Goal: Task Accomplishment & Management: Manage account settings

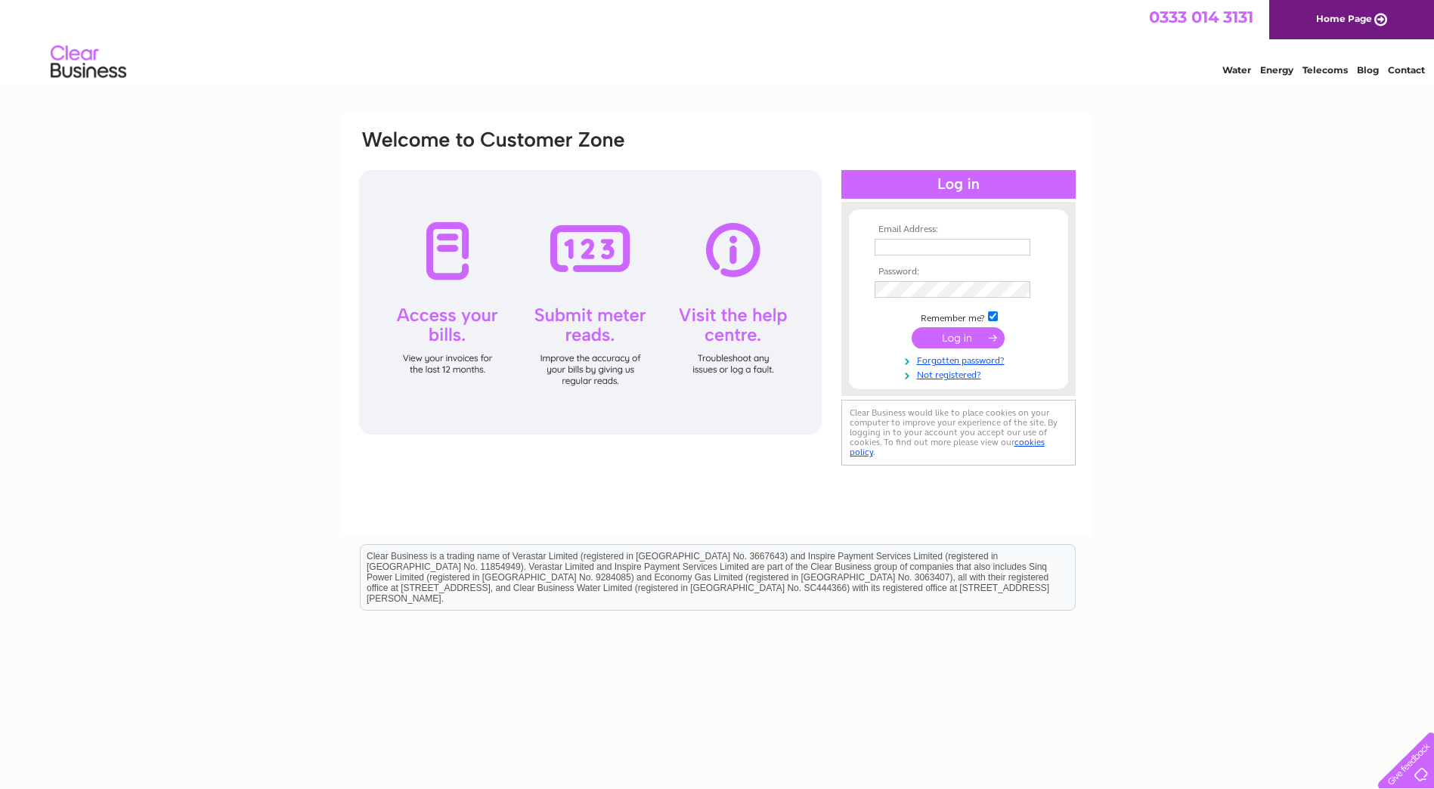
type input "[EMAIL_ADDRESS][DOMAIN_NAME]"
drag, startPoint x: 0, startPoint y: 0, endPoint x: 984, endPoint y: 330, distance: 1038.1
click at [984, 330] on input "submit" at bounding box center [958, 337] width 93 height 21
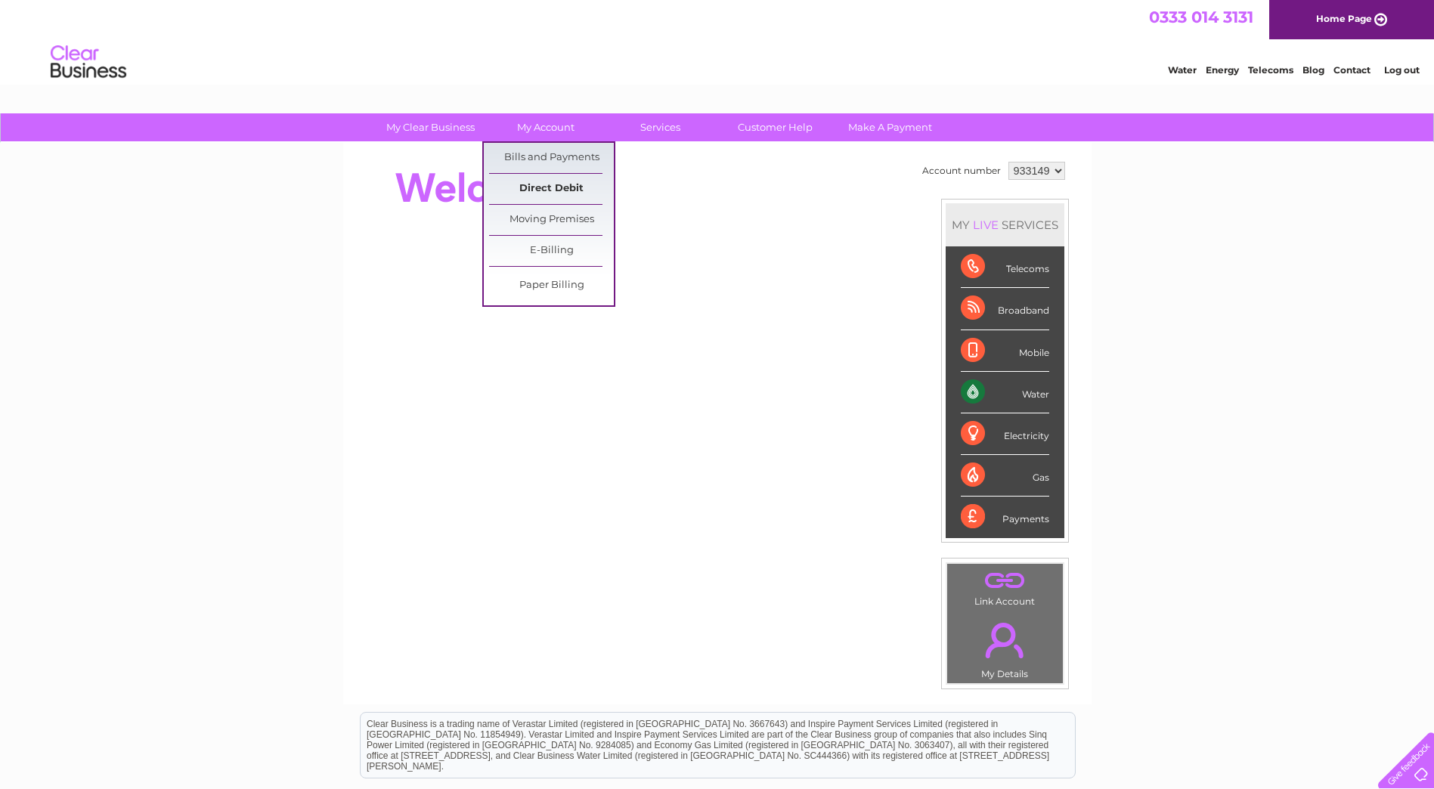
click at [551, 178] on link "Direct Debit" at bounding box center [551, 189] width 125 height 30
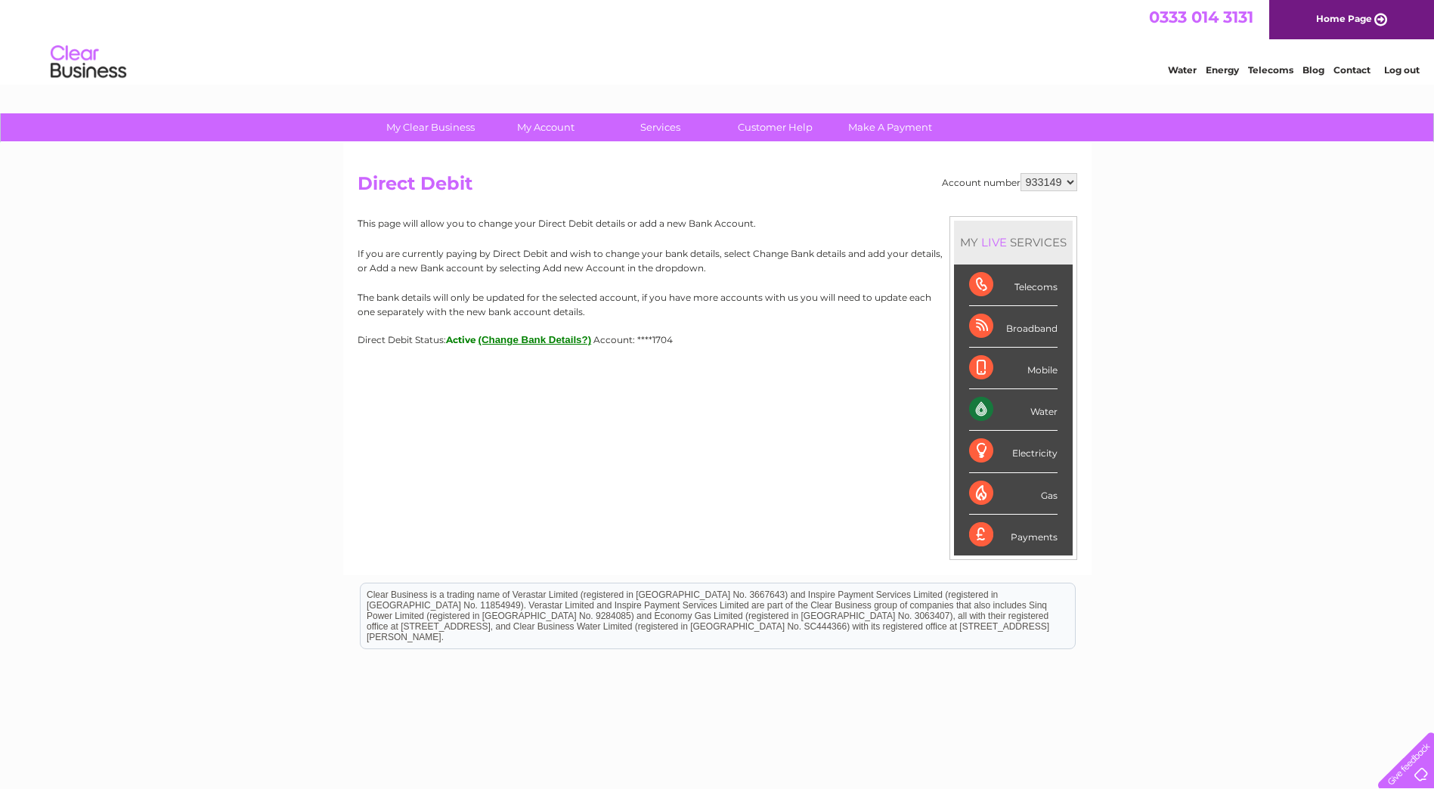
click at [529, 340] on button "(Change Bank Details?)" at bounding box center [535, 339] width 113 height 11
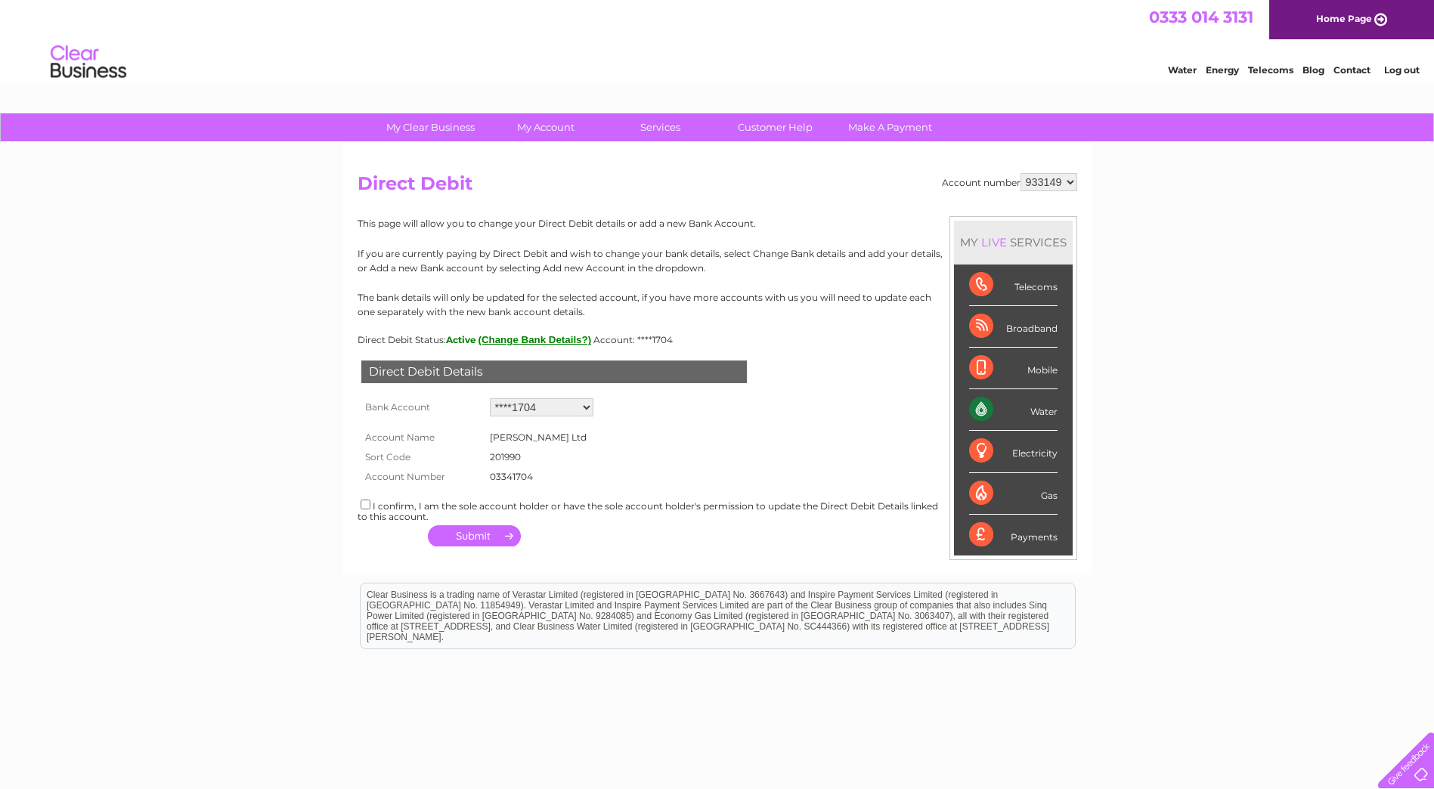
click at [553, 407] on select "Add new account ****1704 ****9539 ****1704" at bounding box center [542, 407] width 104 height 18
select select "0"
click at [490, 398] on select "Add new account ****1704 ****9539 ****1704" at bounding box center [542, 407] width 104 height 18
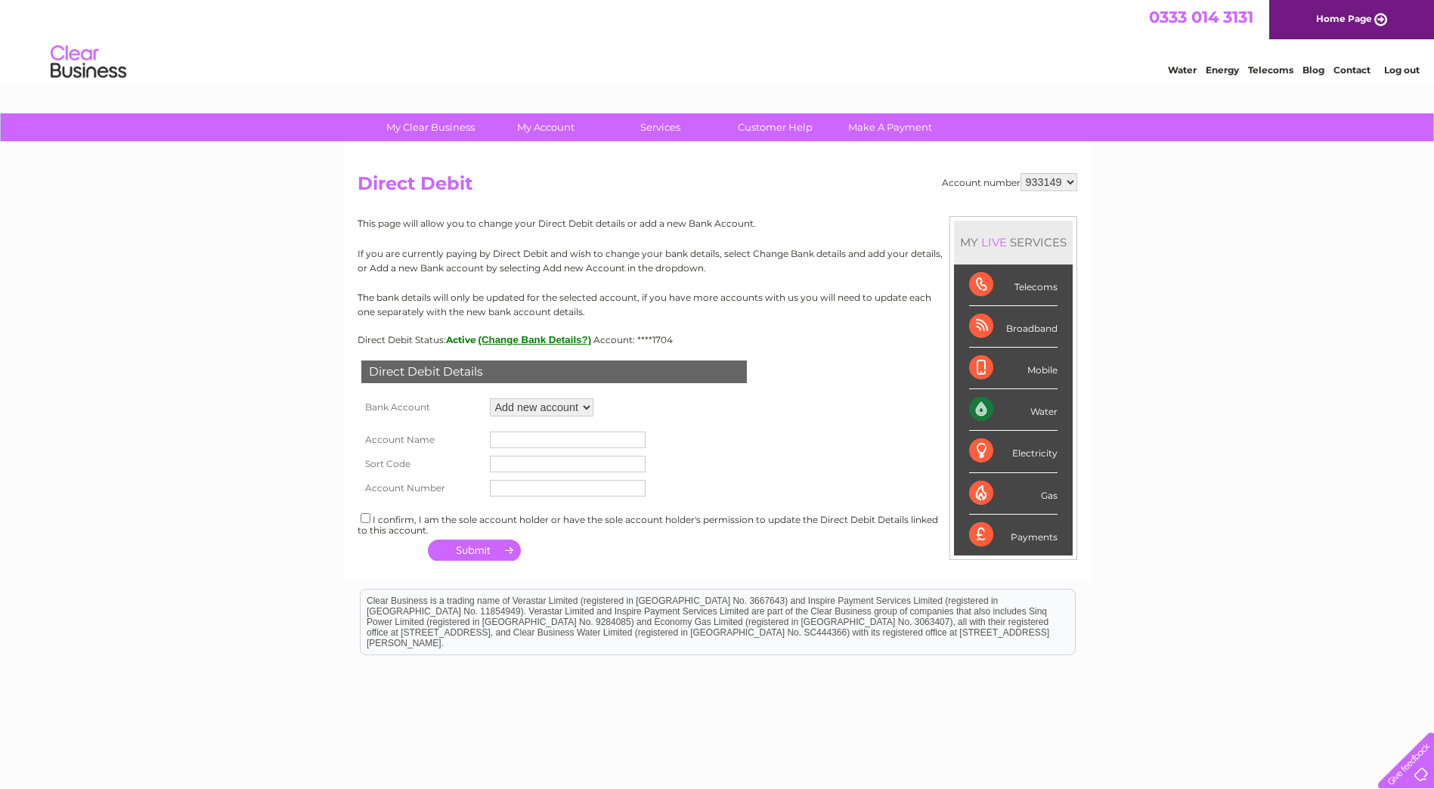
click at [546, 436] on input "text" at bounding box center [568, 440] width 156 height 17
type input "Piper Sandler Ltd"
drag, startPoint x: 512, startPoint y: 468, endPoint x: 568, endPoint y: 466, distance: 56.0
click at [512, 468] on input "text" at bounding box center [568, 464] width 156 height 17
click at [507, 463] on input "text" at bounding box center [568, 464] width 156 height 17
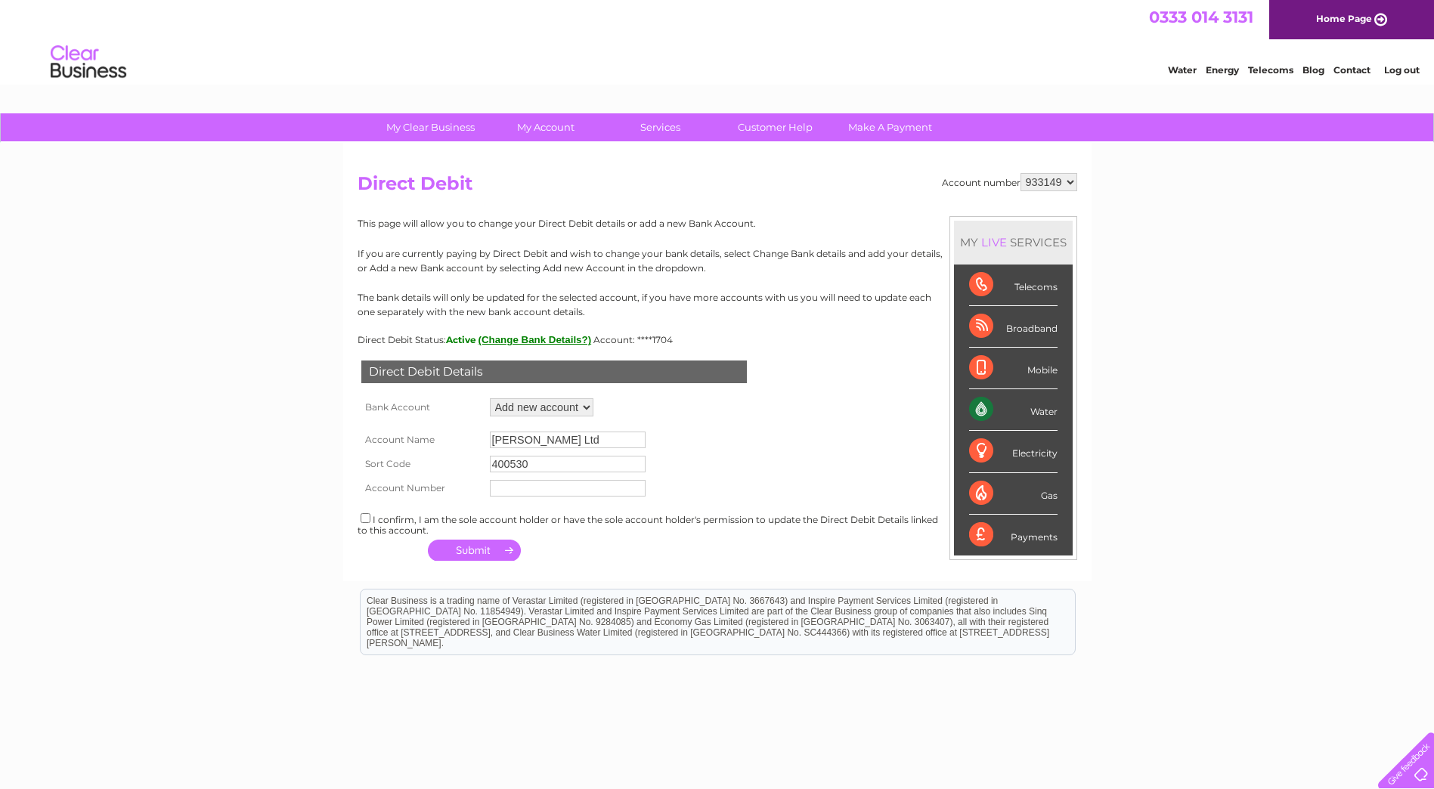
type input "400530"
click at [508, 495] on input "text" at bounding box center [568, 488] width 156 height 17
type input "44624998"
click at [365, 522] on input "checkbox" at bounding box center [366, 518] width 10 height 10
checkbox input "true"
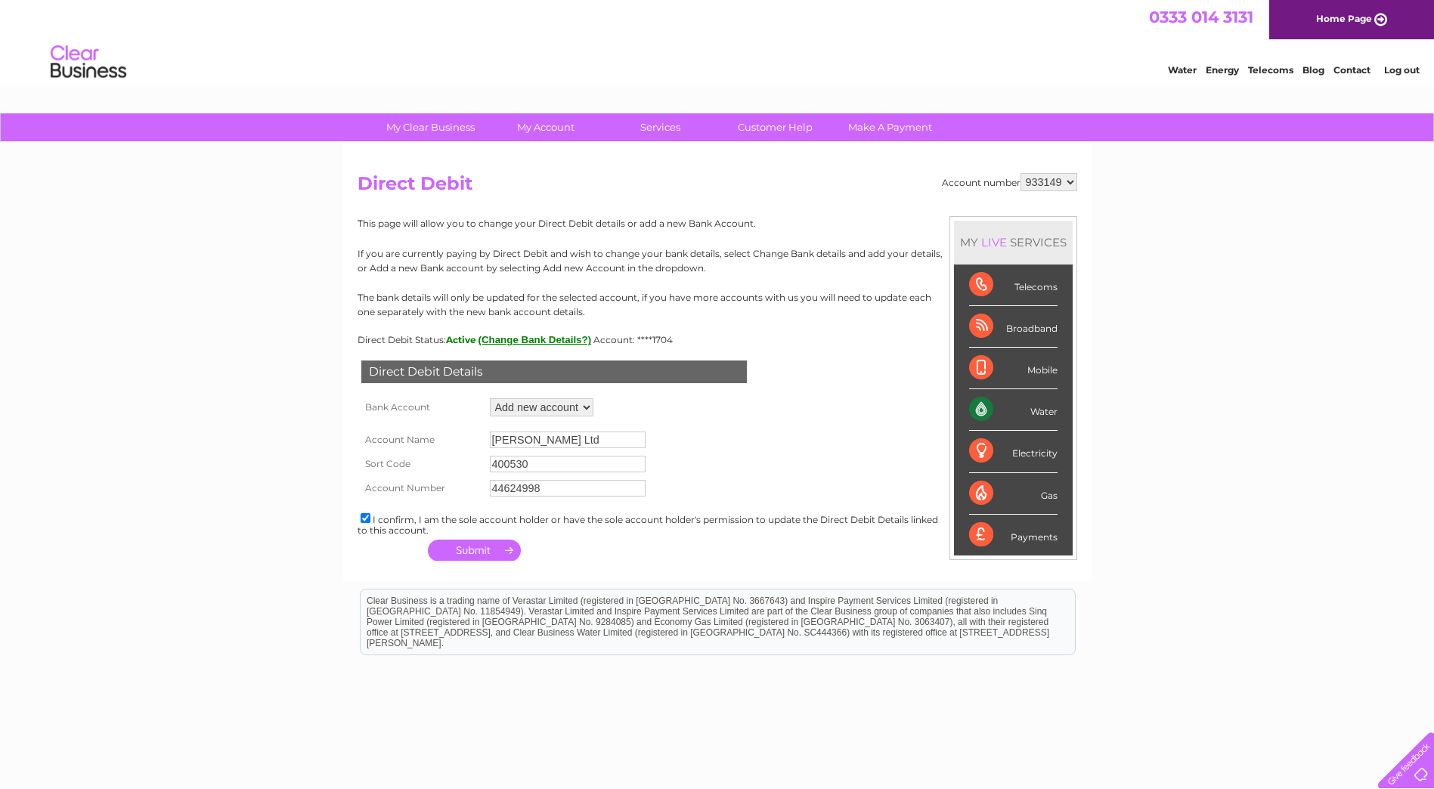
click at [469, 549] on button "button" at bounding box center [474, 550] width 93 height 21
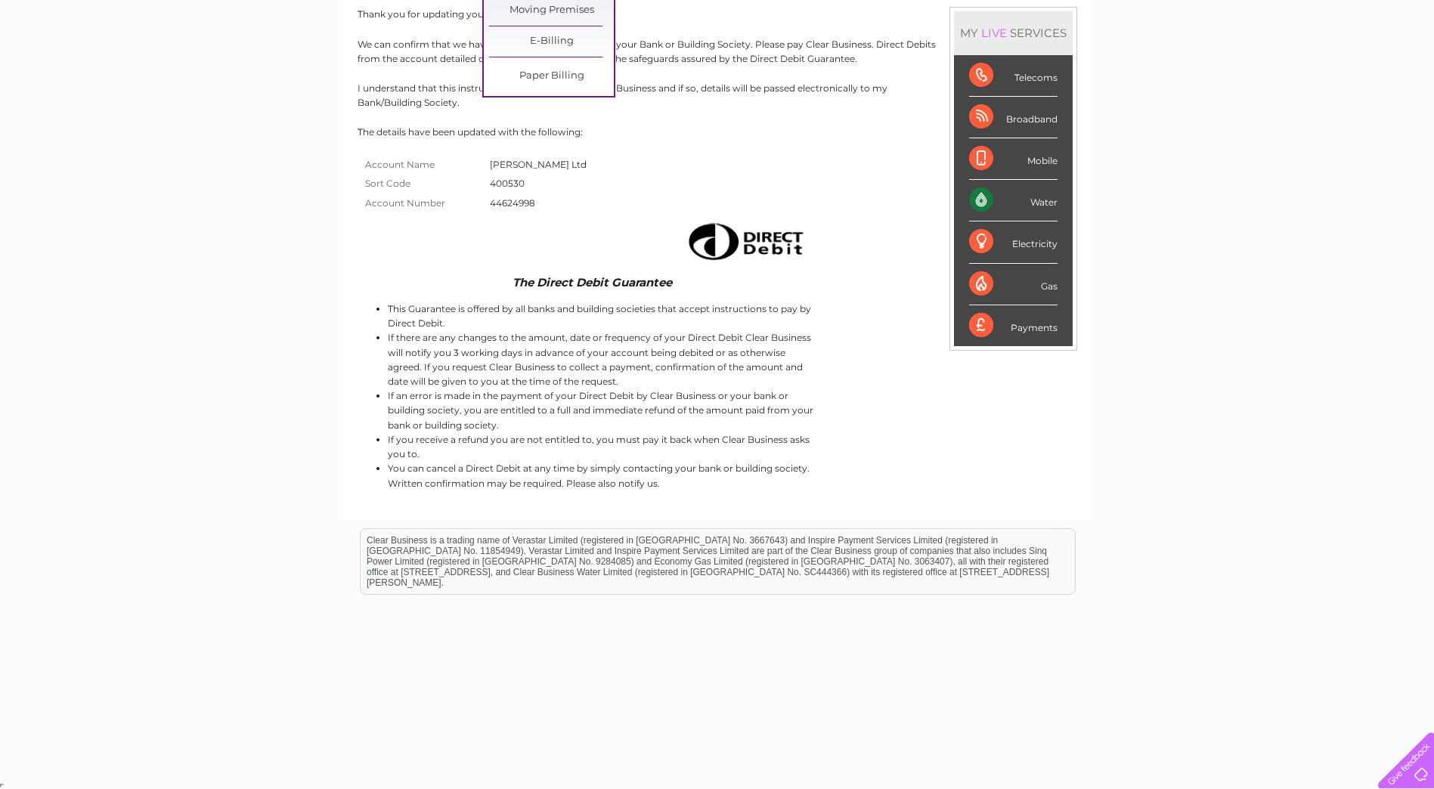
scroll to position [210, 0]
